Goal: Transaction & Acquisition: Obtain resource

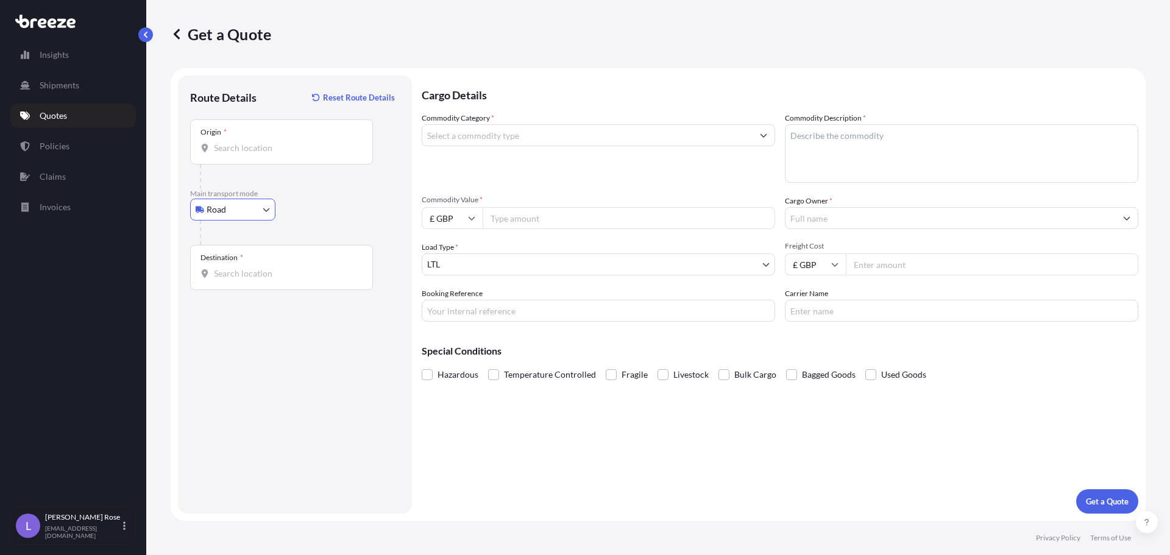
select select "Road"
select select "1"
click at [287, 150] on input "Origin *" at bounding box center [286, 148] width 144 height 12
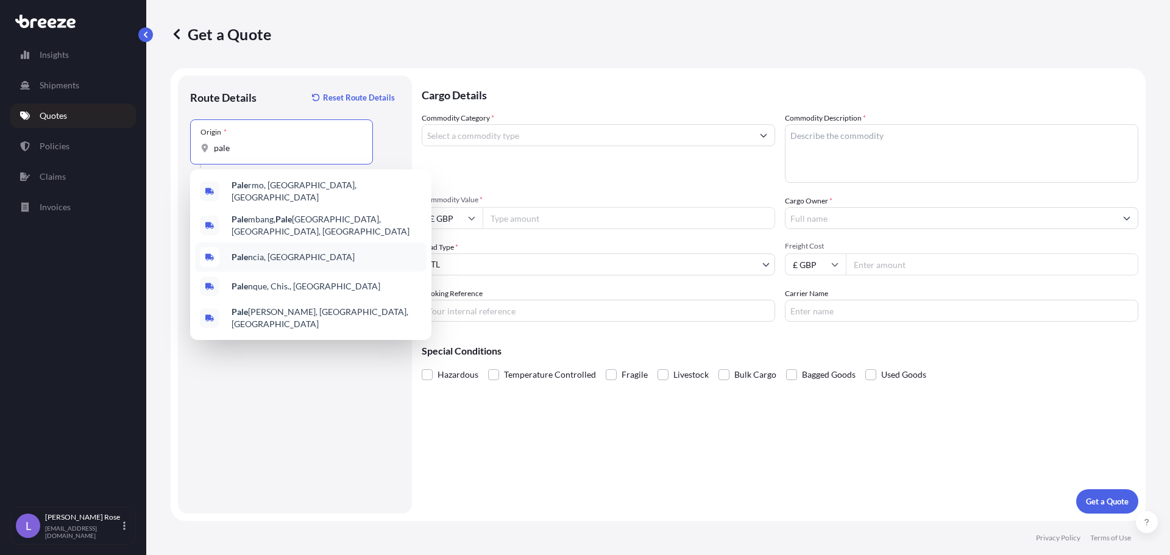
click at [233, 252] on b "Pale" at bounding box center [240, 257] width 16 height 10
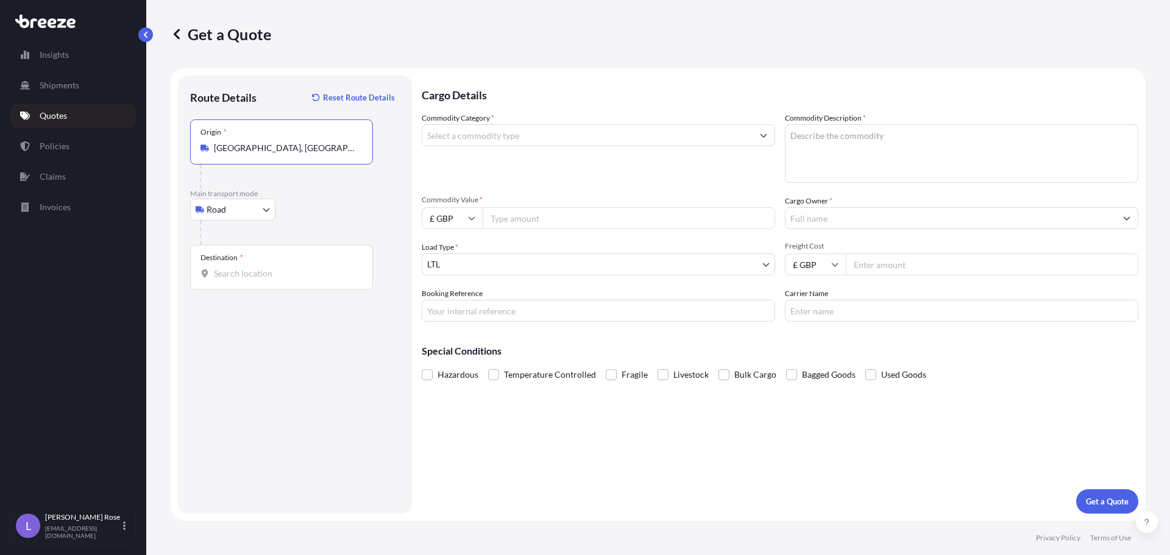
type input "[GEOGRAPHIC_DATA], [GEOGRAPHIC_DATA]"
click at [255, 261] on div "Destination *" at bounding box center [281, 267] width 183 height 45
click at [255, 267] on input "Destination *" at bounding box center [286, 273] width 144 height 12
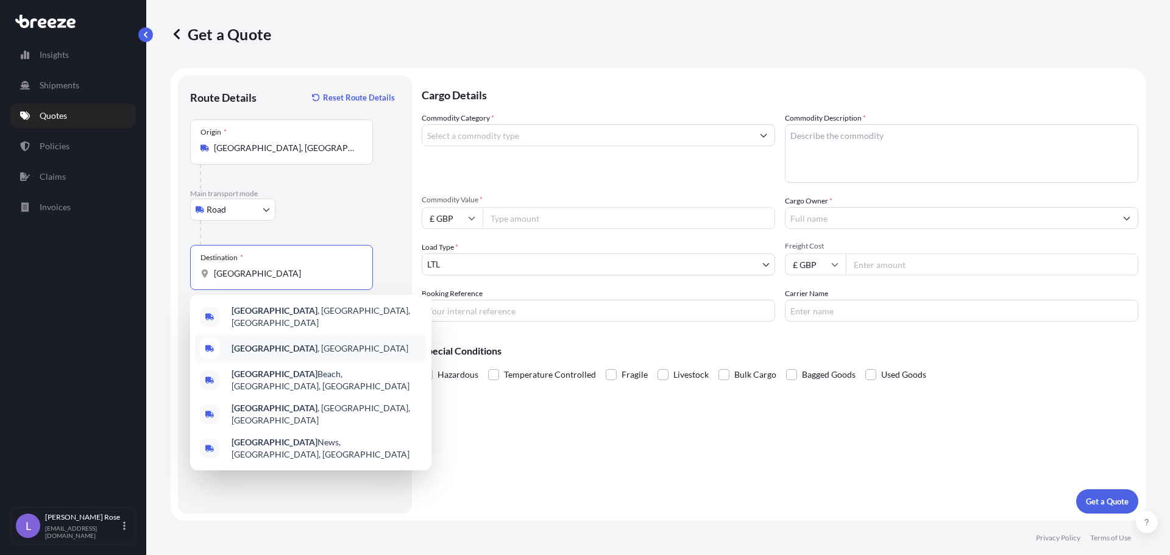
click at [247, 343] on b "[GEOGRAPHIC_DATA]" at bounding box center [275, 348] width 86 height 10
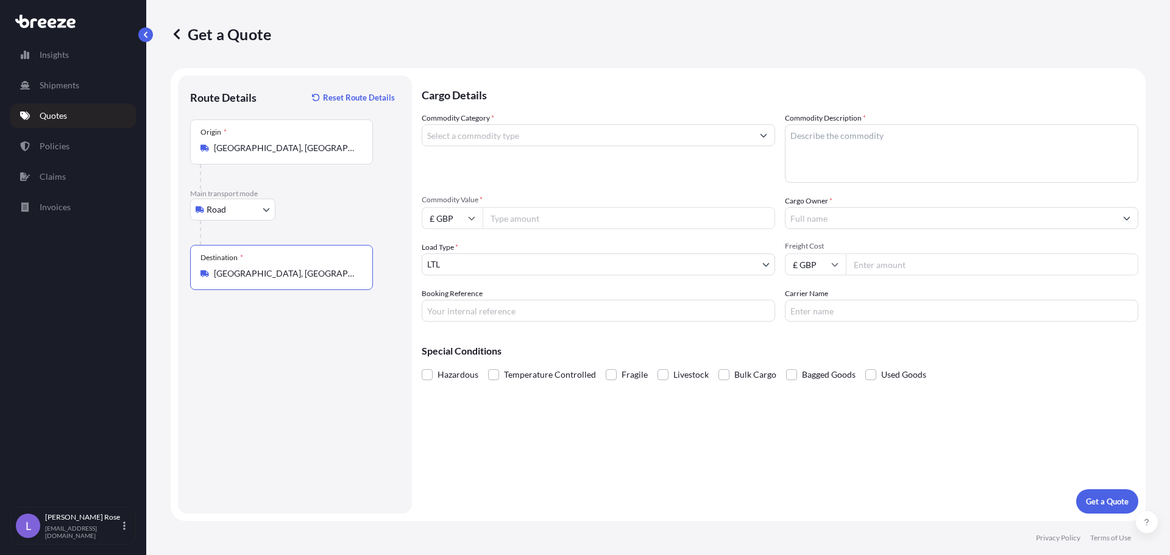
type input "[GEOGRAPHIC_DATA], [GEOGRAPHIC_DATA]"
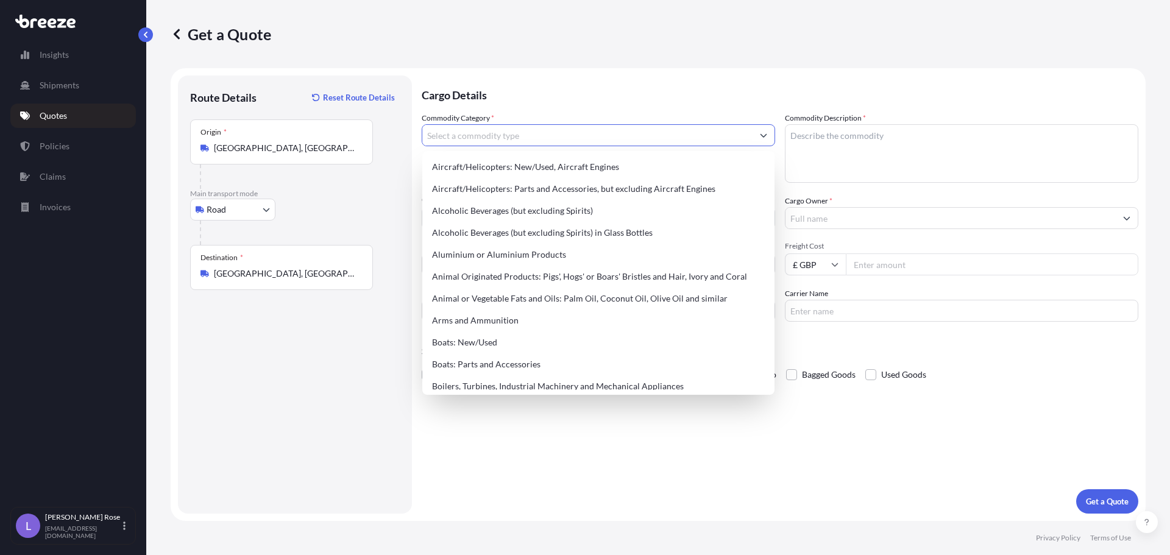
click at [520, 134] on input "Commodity Category *" at bounding box center [587, 135] width 330 height 22
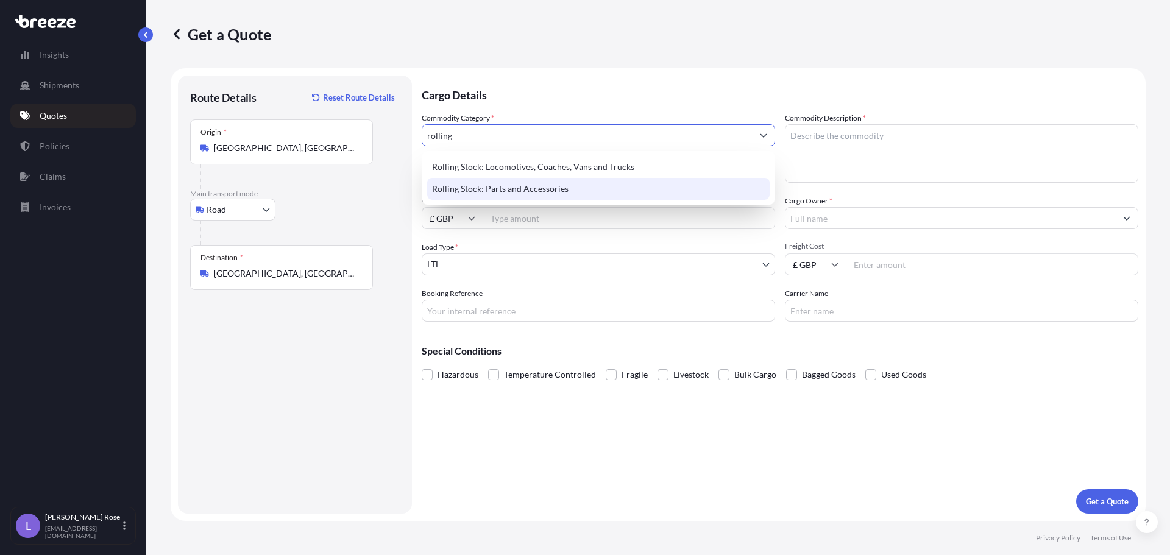
click at [529, 180] on div "Rolling Stock: Parts and Accessories" at bounding box center [598, 189] width 342 height 22
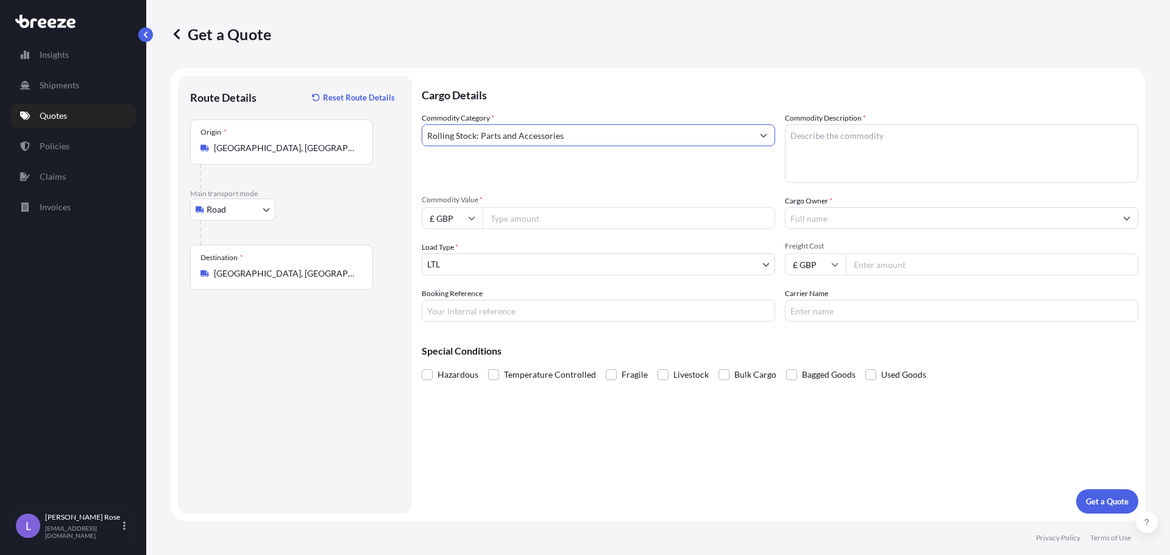
type input "Rolling Stock: Parts and Accessories"
click at [935, 162] on textarea "Commodity Description *" at bounding box center [961, 153] width 353 height 58
type textarea "Rolling Stock - 8607998000"
drag, startPoint x: 515, startPoint y: 219, endPoint x: 523, endPoint y: 219, distance: 7.9
click at [515, 219] on input "Commodity Value *" at bounding box center [629, 218] width 292 height 22
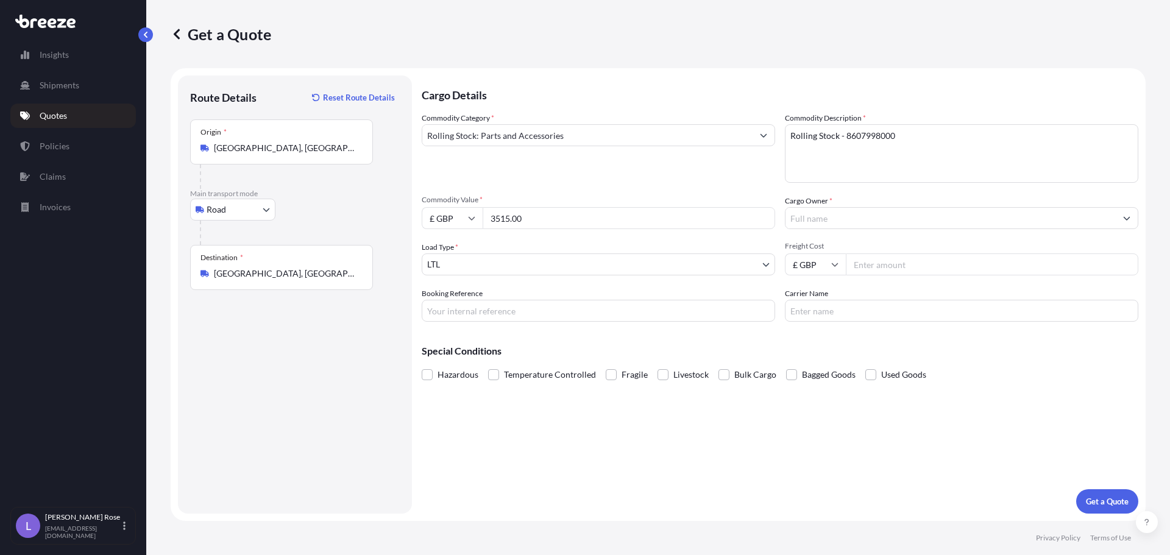
type input "3515.00"
click at [445, 220] on input "£ GBP" at bounding box center [452, 218] width 61 height 22
click at [450, 252] on div "€ EUR" at bounding box center [451, 251] width 51 height 23
type input "€ EUR"
click at [864, 219] on input "Cargo Owner *" at bounding box center [950, 218] width 330 height 22
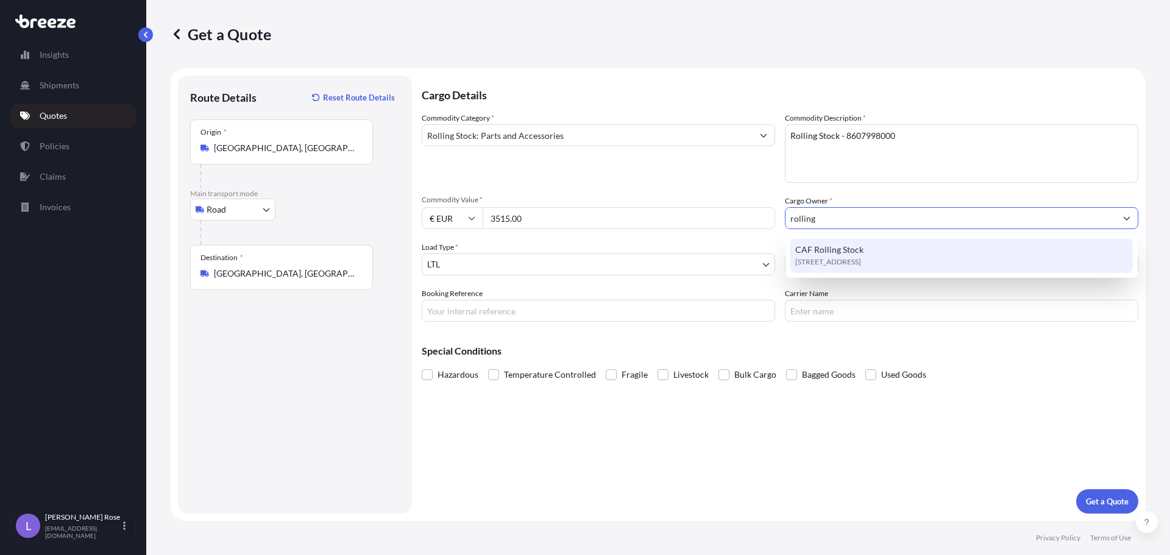
click at [860, 253] on span "CAF Rolling Stock" at bounding box center [829, 250] width 68 height 12
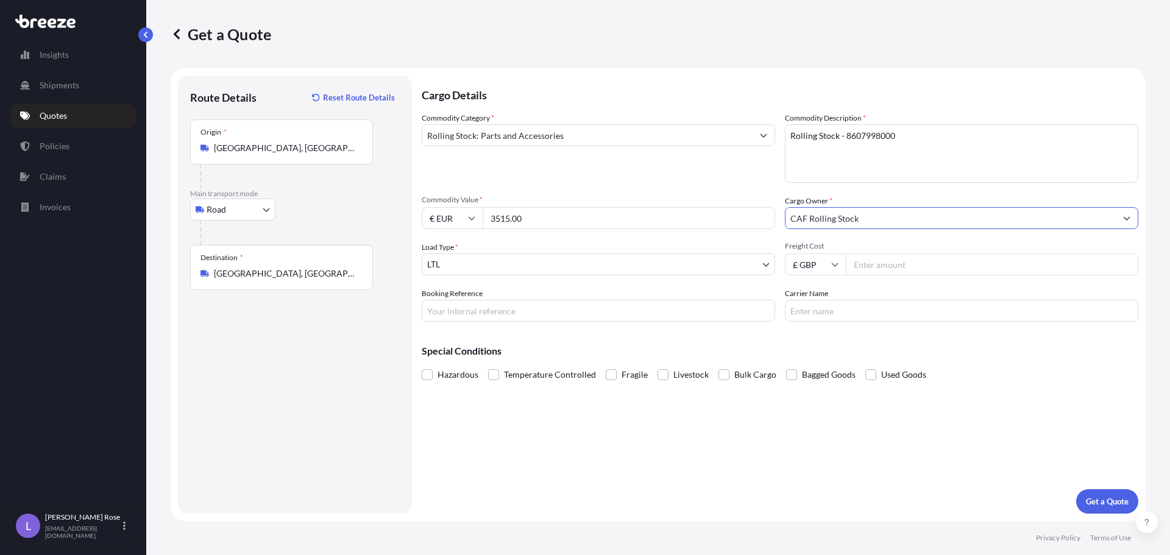
type input "CAF Rolling Stock"
click at [908, 263] on input "Freight Cost" at bounding box center [992, 264] width 292 height 22
click at [1003, 266] on input "Freight Cost" at bounding box center [992, 264] width 292 height 22
type input "1852.76"
click at [722, 308] on input "Booking Reference" at bounding box center [598, 311] width 353 height 22
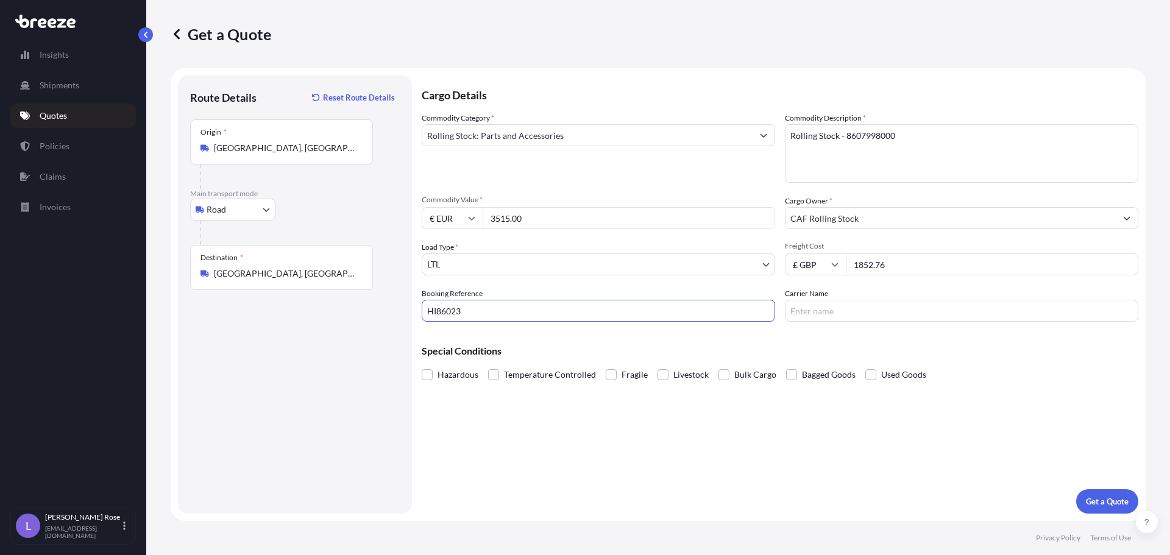
type input "HI86023"
drag, startPoint x: 857, startPoint y: 300, endPoint x: 857, endPoint y: 308, distance: 8.6
click at [857, 300] on input "Carrier Name" at bounding box center [961, 311] width 353 height 22
type input "Trans Europe"
click at [1098, 500] on p "Get a Quote" at bounding box center [1107, 501] width 43 height 12
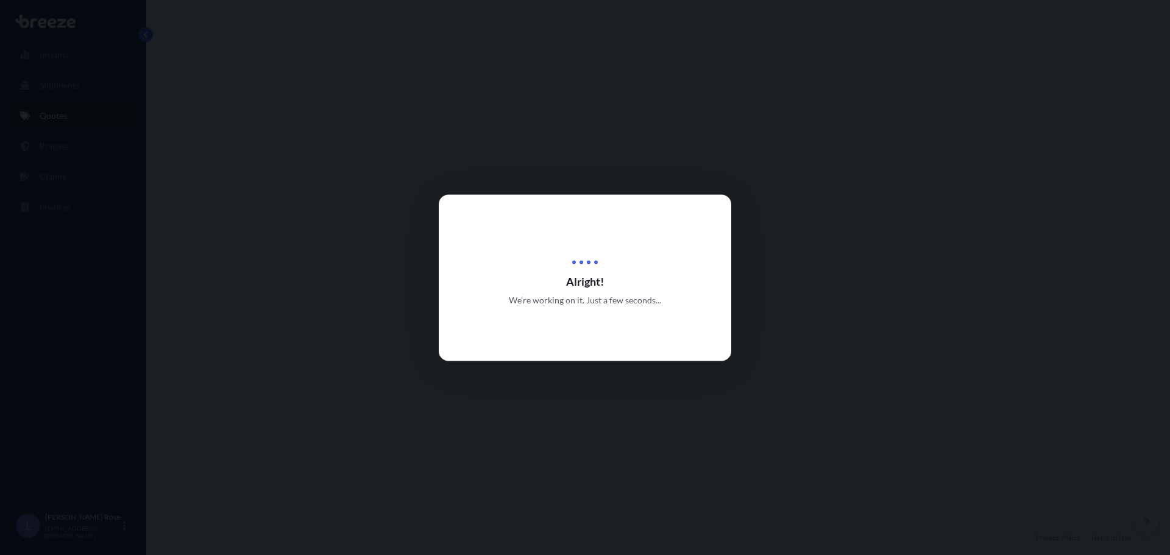
select select "Road"
select select "1"
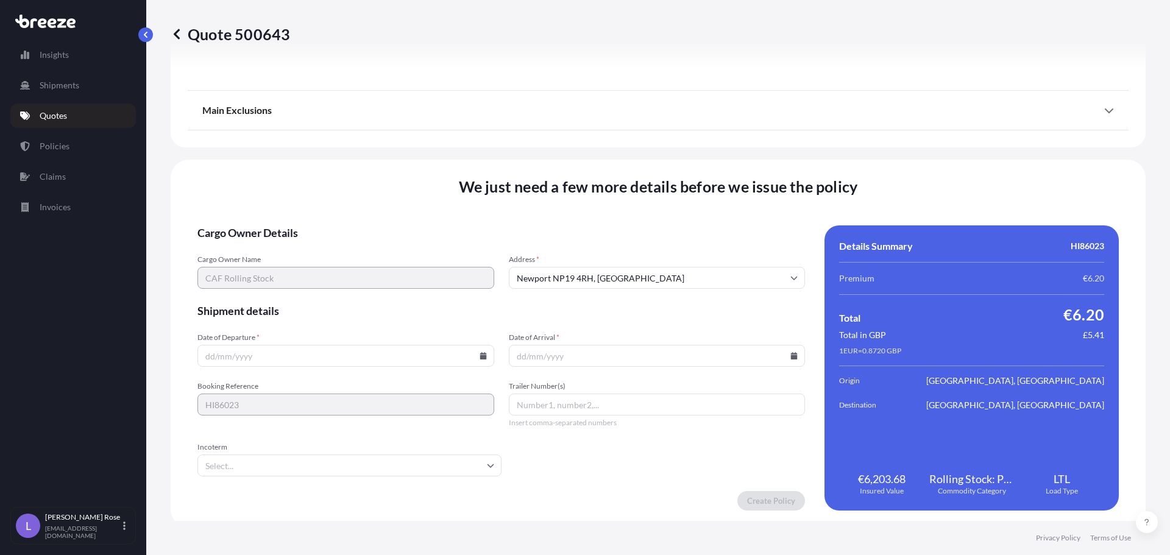
scroll to position [1379, 0]
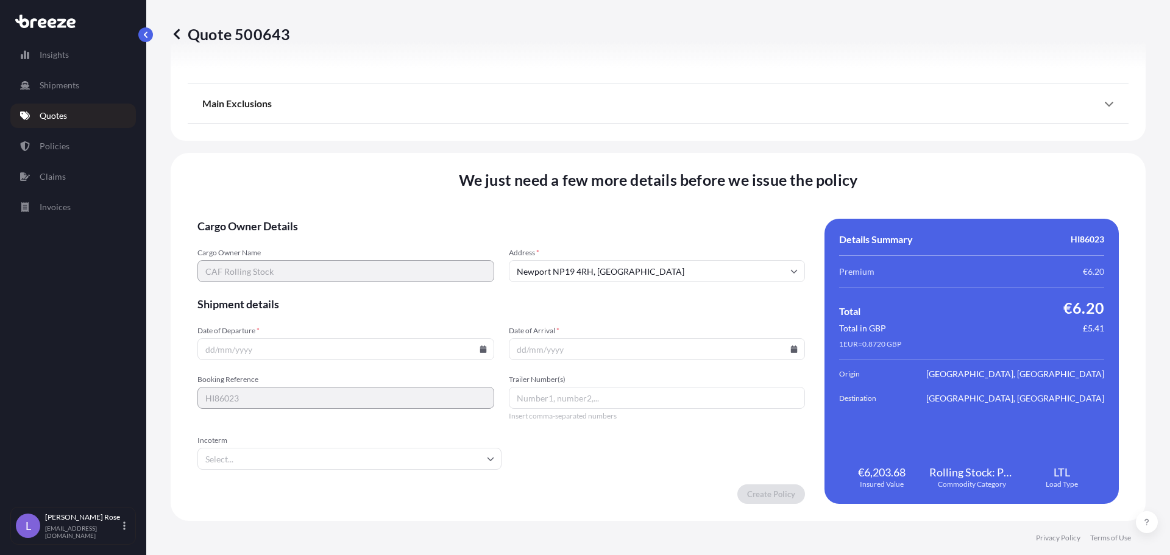
click at [369, 350] on input "Date of Departure *" at bounding box center [345, 349] width 297 height 22
click at [479, 346] on icon at bounding box center [482, 348] width 7 height 7
click at [372, 194] on button "3" at bounding box center [372, 194] width 19 height 19
type input "[DATE]"
click at [791, 350] on icon at bounding box center [794, 348] width 7 height 7
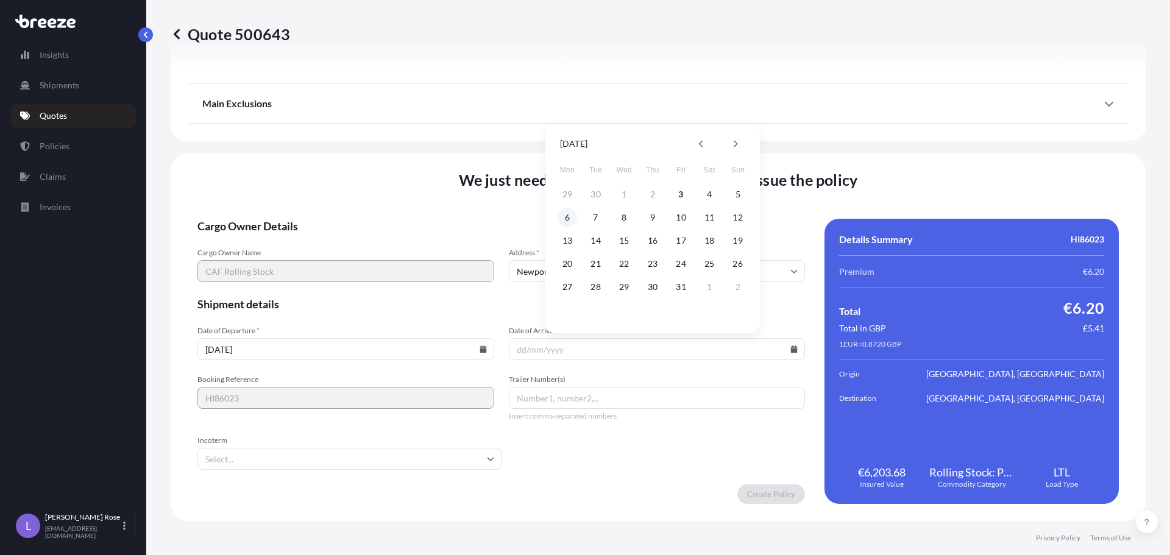
click at [562, 214] on button "6" at bounding box center [566, 217] width 19 height 19
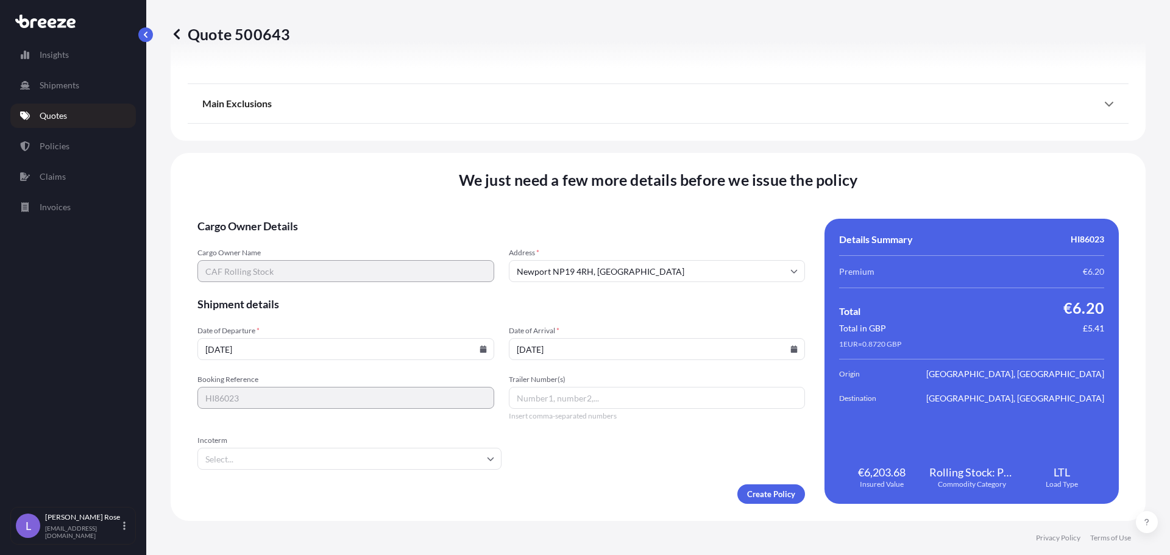
type input "[DATE]"
click at [351, 447] on div "Incoterm" at bounding box center [349, 453] width 304 height 34
click at [349, 454] on input "Incoterm" at bounding box center [349, 459] width 304 height 22
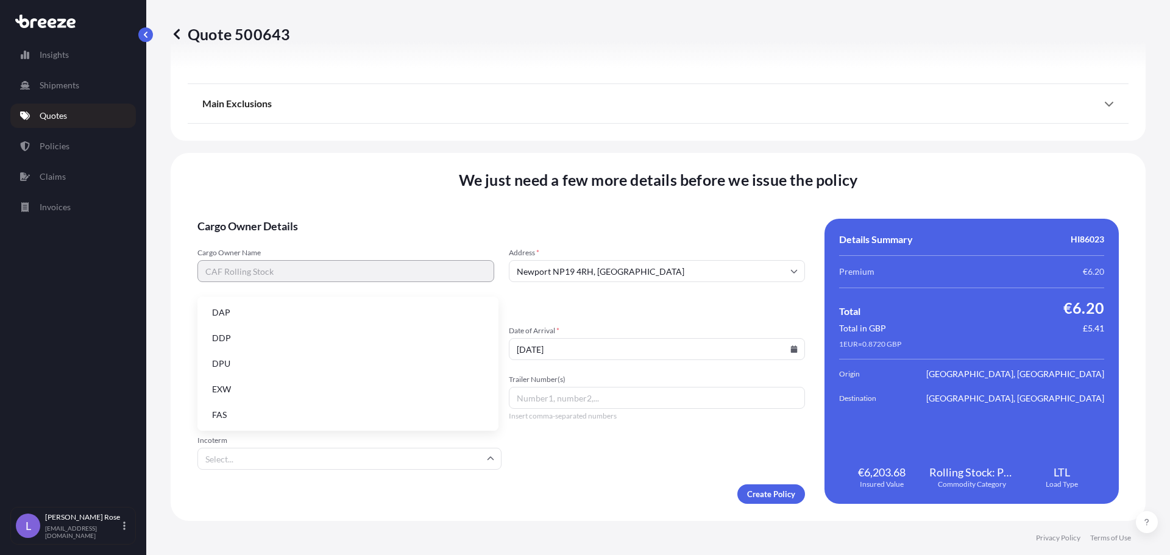
scroll to position [122, 0]
click at [241, 367] on li "EXW" at bounding box center [347, 370] width 291 height 23
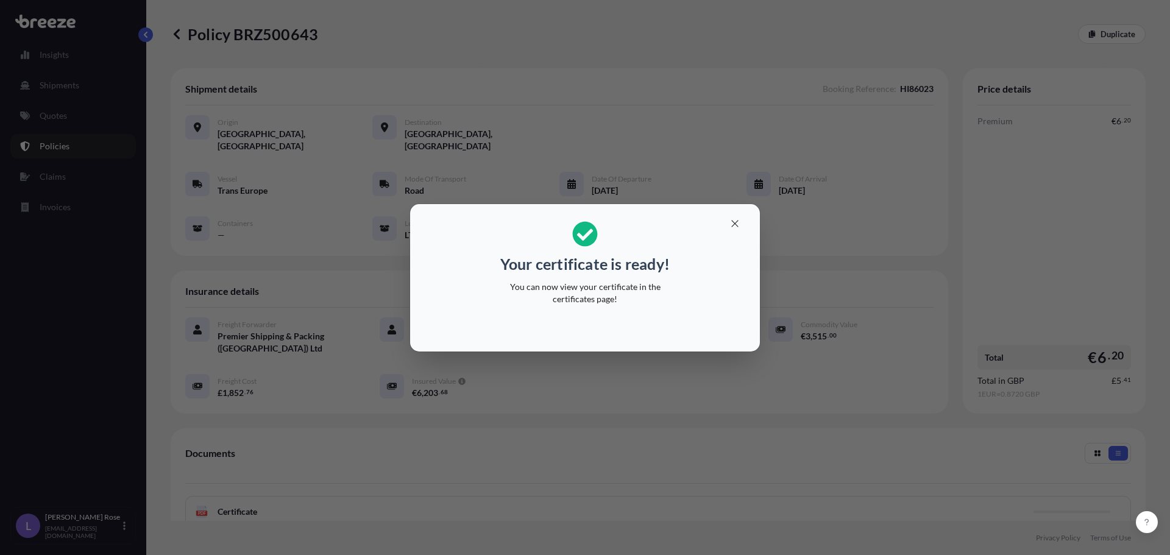
click at [831, 313] on div "Your certificate is ready! You can now view your certificate in the certificate…" at bounding box center [585, 277] width 1170 height 555
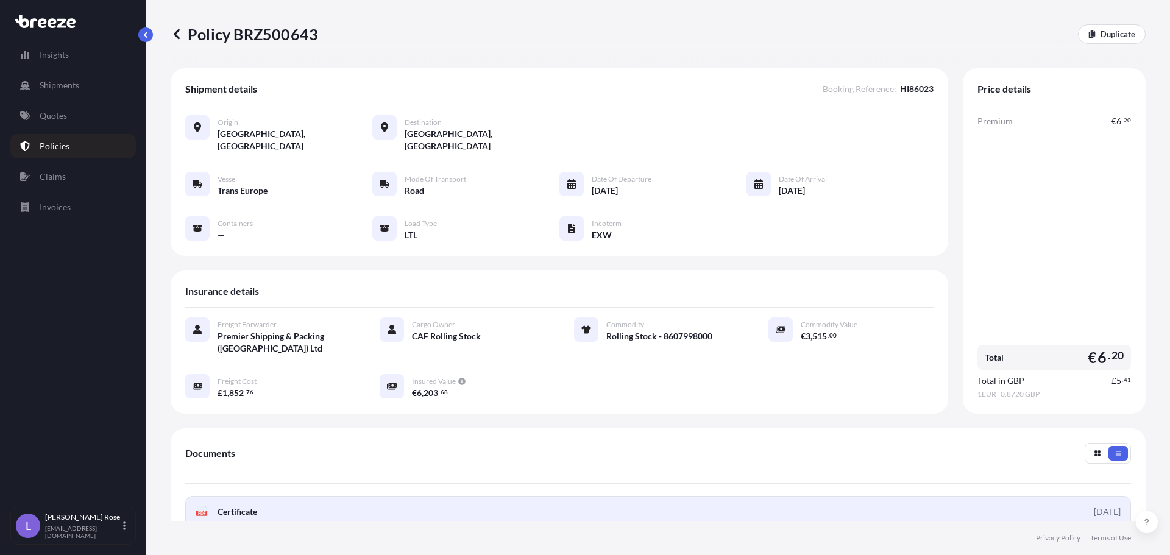
click at [451, 501] on link "PDF Certificate [DATE]" at bounding box center [658, 512] width 946 height 32
